Goal: Information Seeking & Learning: Learn about a topic

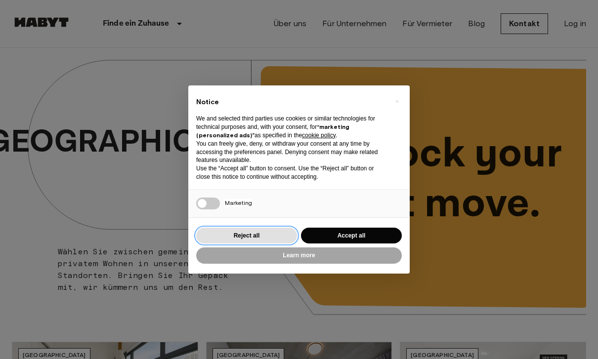
click at [262, 229] on button "Reject all" at bounding box center [246, 236] width 101 height 16
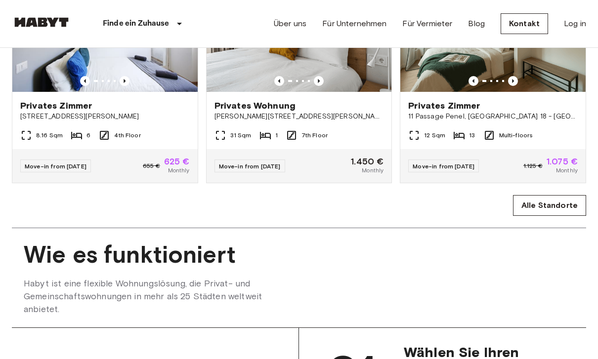
scroll to position [601, 0]
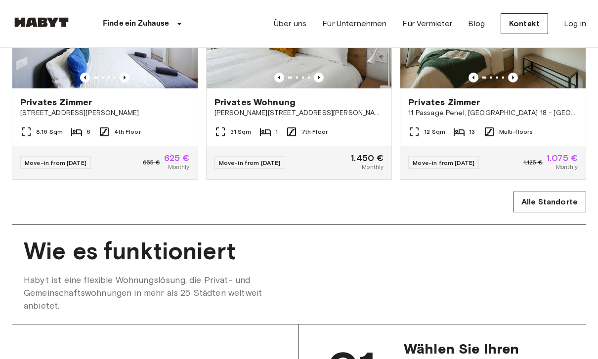
click at [551, 198] on link "Alle Standorte" at bounding box center [549, 202] width 73 height 21
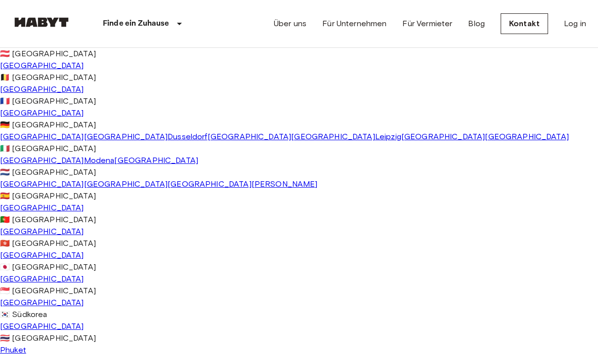
click at [401, 141] on span "[GEOGRAPHIC_DATA]" at bounding box center [443, 136] width 84 height 9
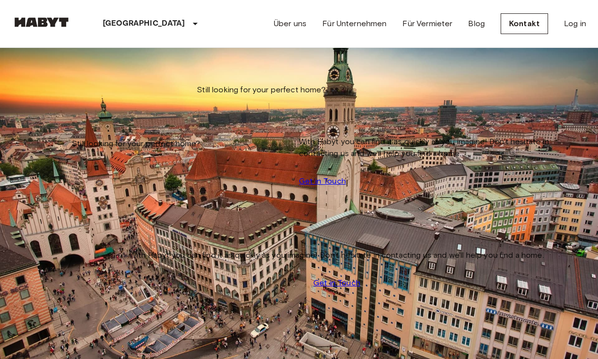
click at [275, 25] on link "Über uns" at bounding box center [290, 24] width 33 height 12
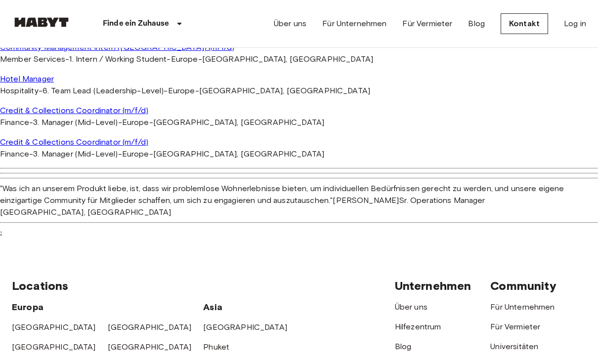
scroll to position [1050, 0]
